Goal: Navigation & Orientation: Find specific page/section

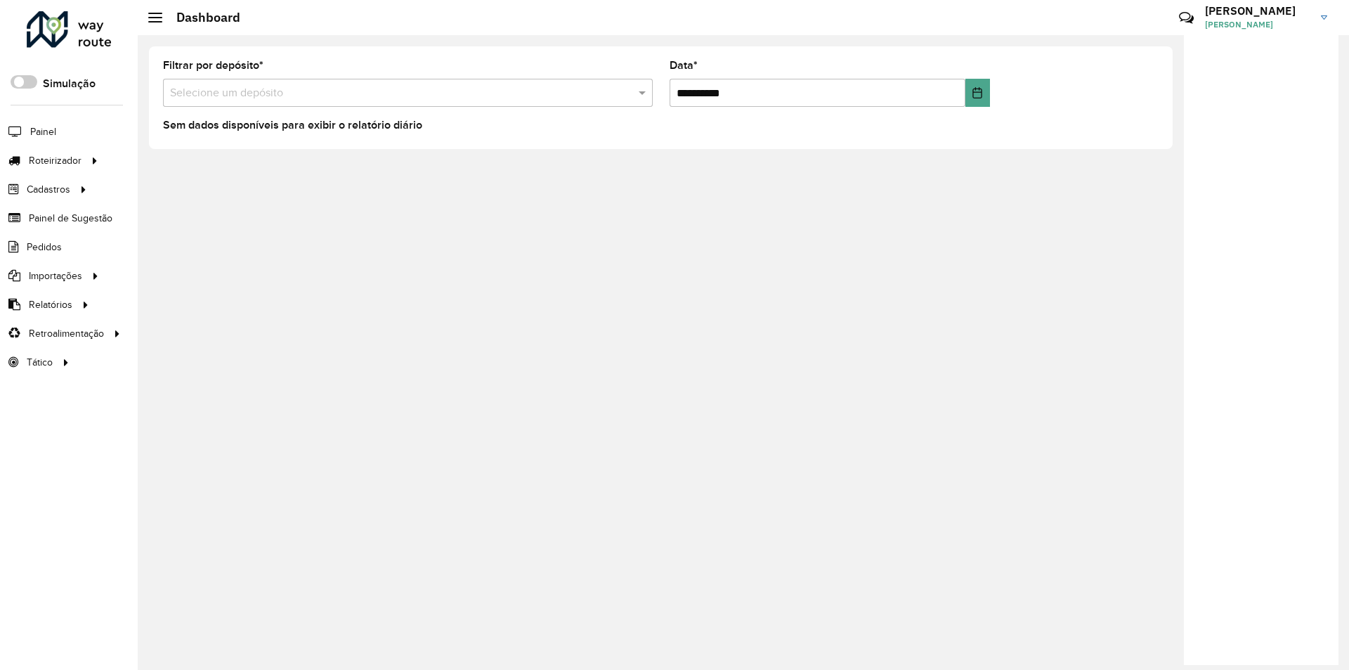
click at [426, 294] on div "**********" at bounding box center [743, 352] width 1211 height 634
click at [611, 25] on hb-header "Dashboard Críticas? Dúvidas? Elogios? Sugestões? Entre em contato conosco! [PER…" at bounding box center [743, 17] width 1211 height 35
